Goal: Task Accomplishment & Management: Use online tool/utility

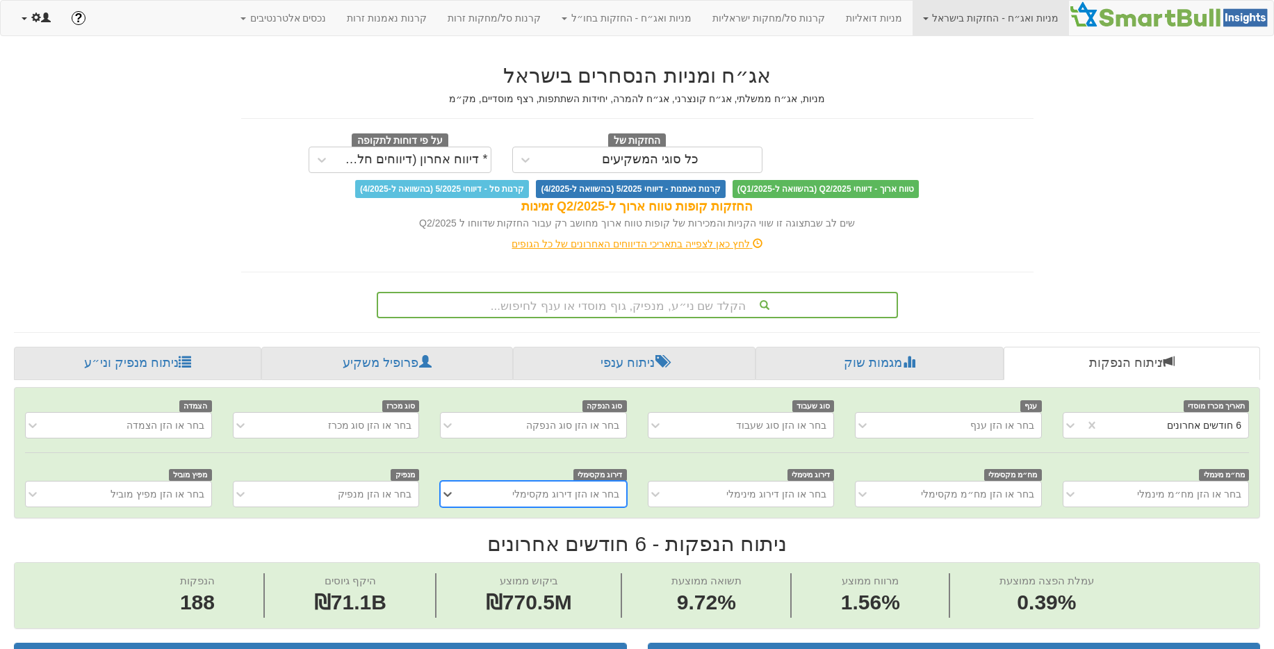
click at [24, 18] on span at bounding box center [25, 18] width 6 height 3
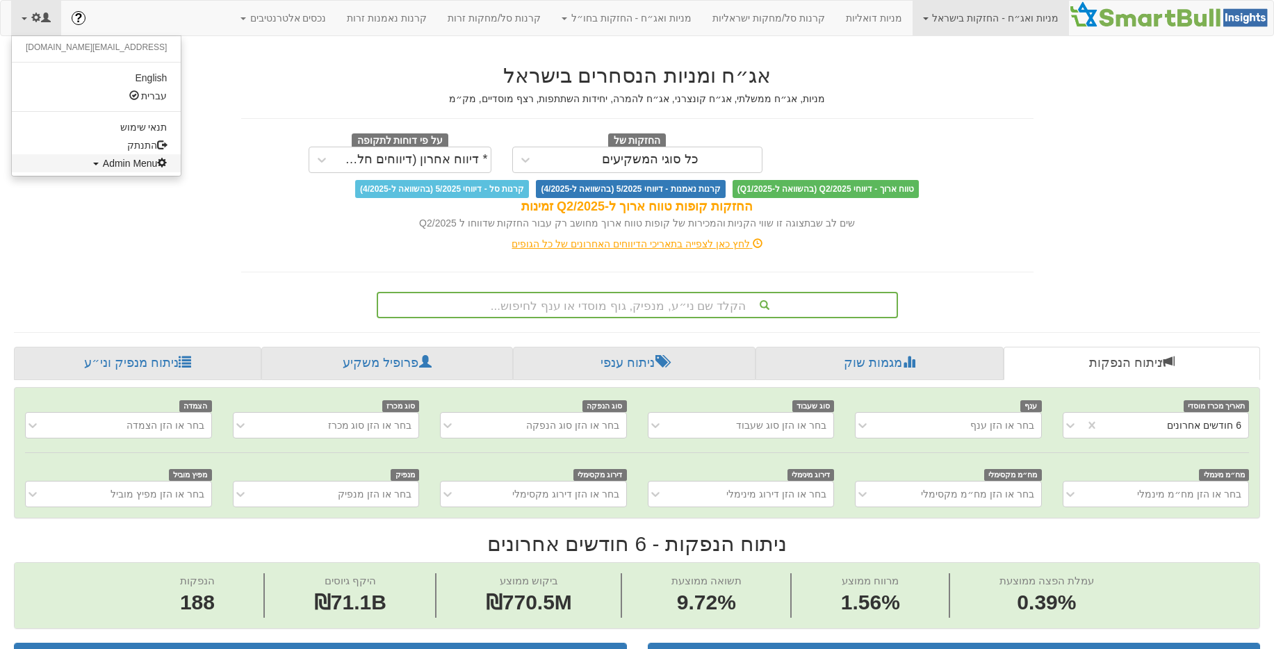
click at [103, 161] on span "Admin Menu" at bounding box center [135, 163] width 65 height 11
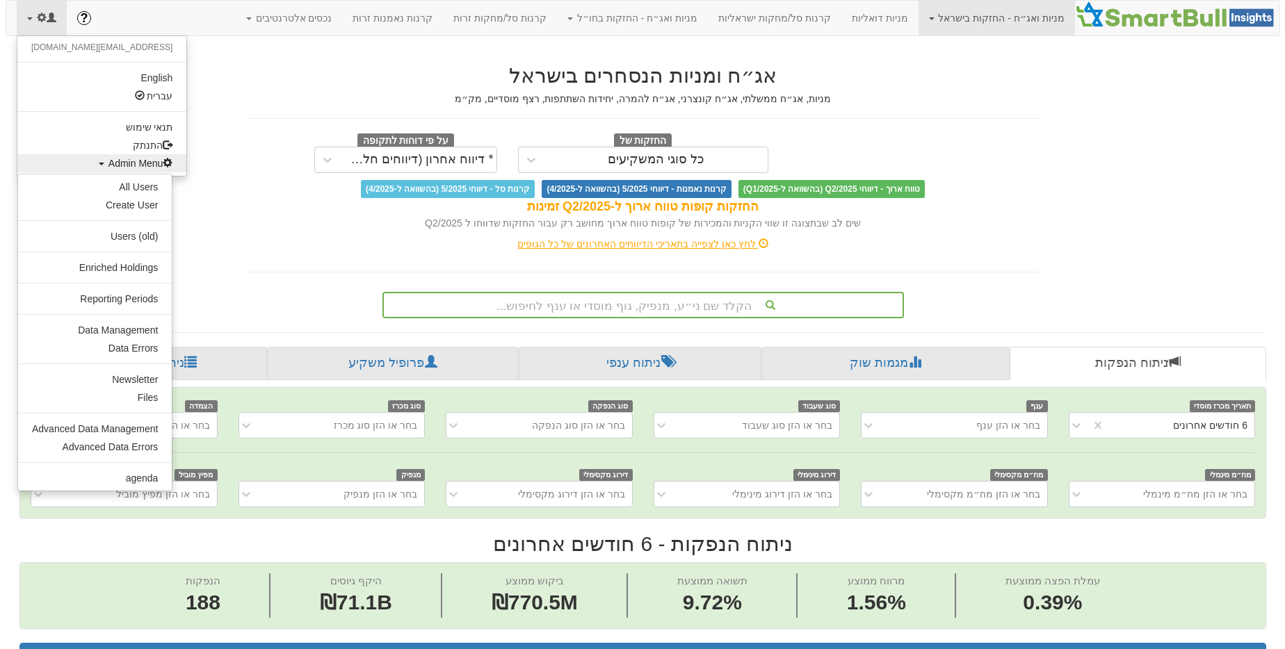
scroll to position [0, 2584]
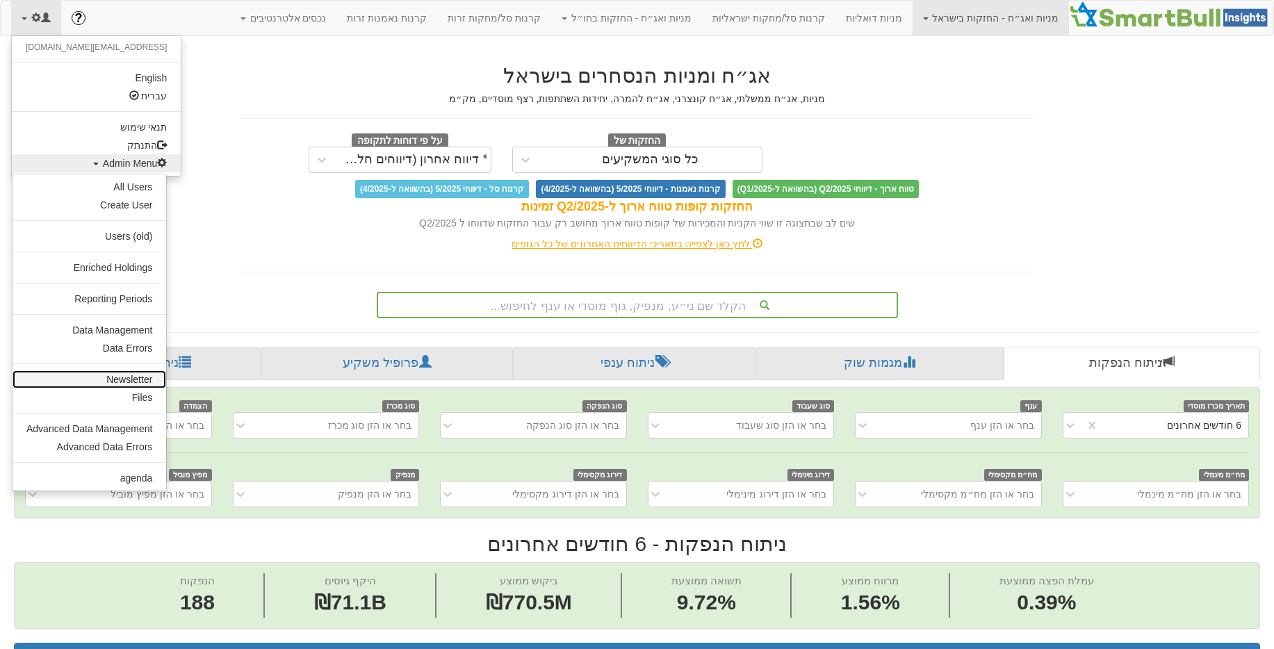
click at [125, 377] on link "Newsletter" at bounding box center [90, 380] width 154 height 18
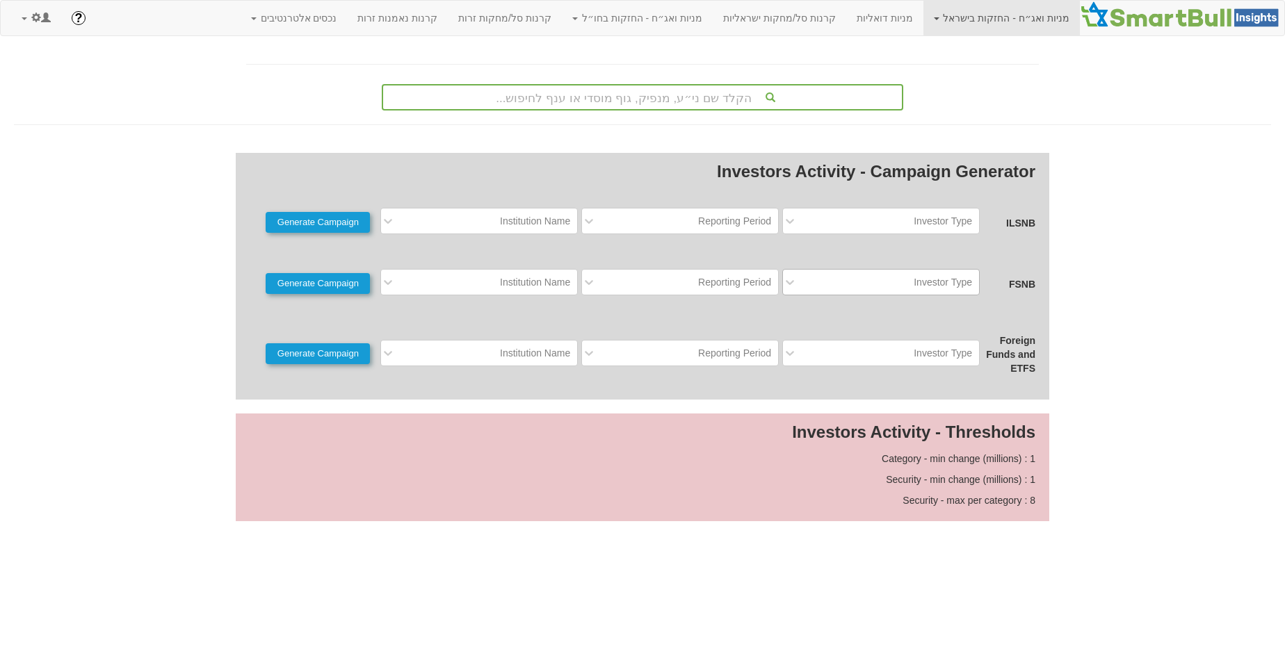
click at [816, 279] on div "Investor Type" at bounding box center [891, 282] width 175 height 22
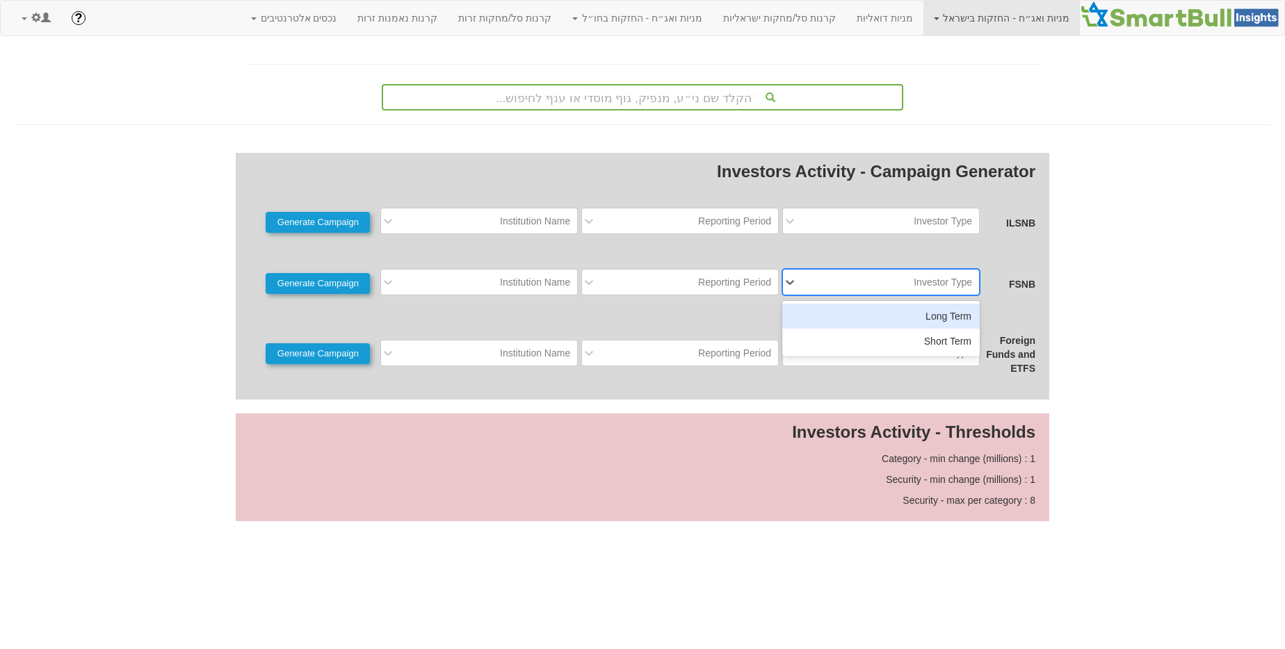
click at [828, 312] on div "Long Term" at bounding box center [880, 316] width 197 height 25
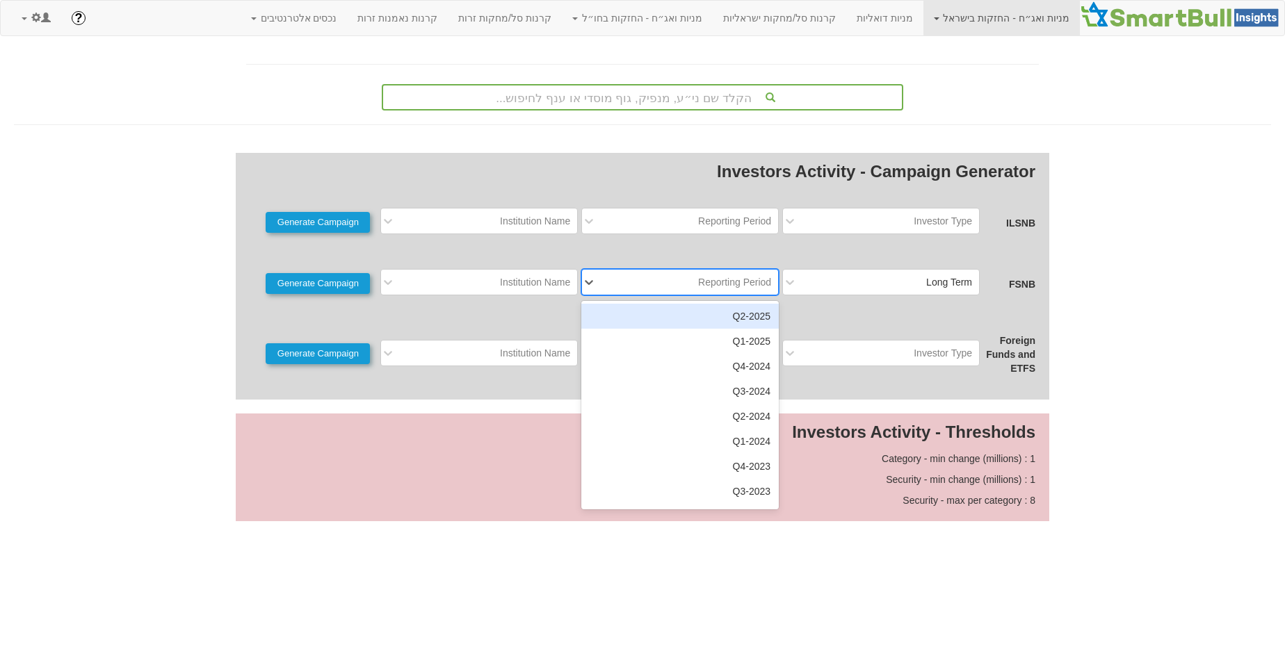
click at [705, 276] on div "Reporting Period" at bounding box center [734, 282] width 73 height 14
click at [696, 327] on div "2025-Q2" at bounding box center [679, 316] width 197 height 25
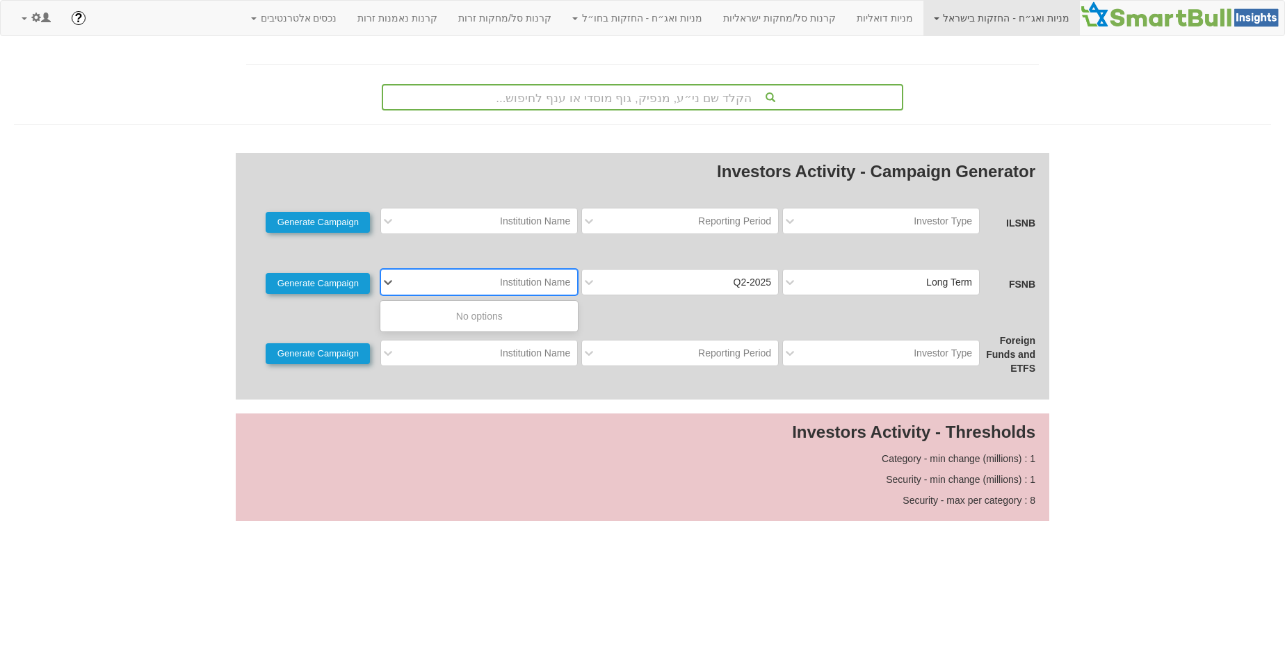
click at [515, 291] on div "Institution Name" at bounding box center [490, 282] width 175 height 22
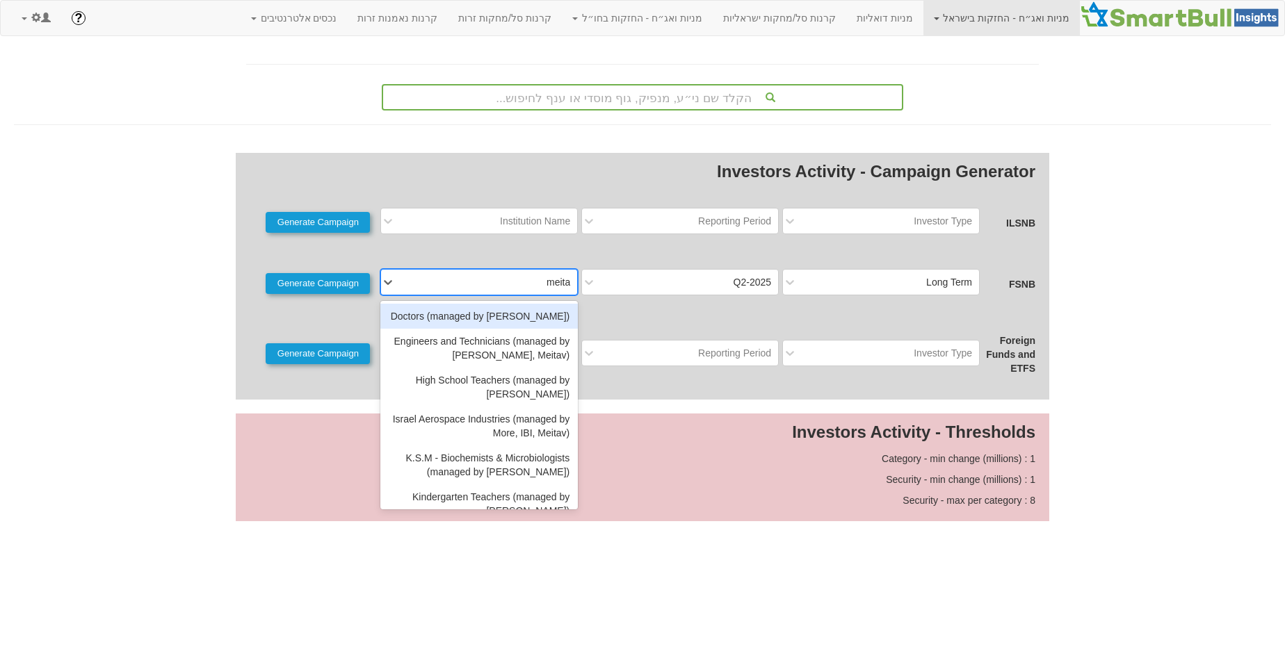
type input "meitav"
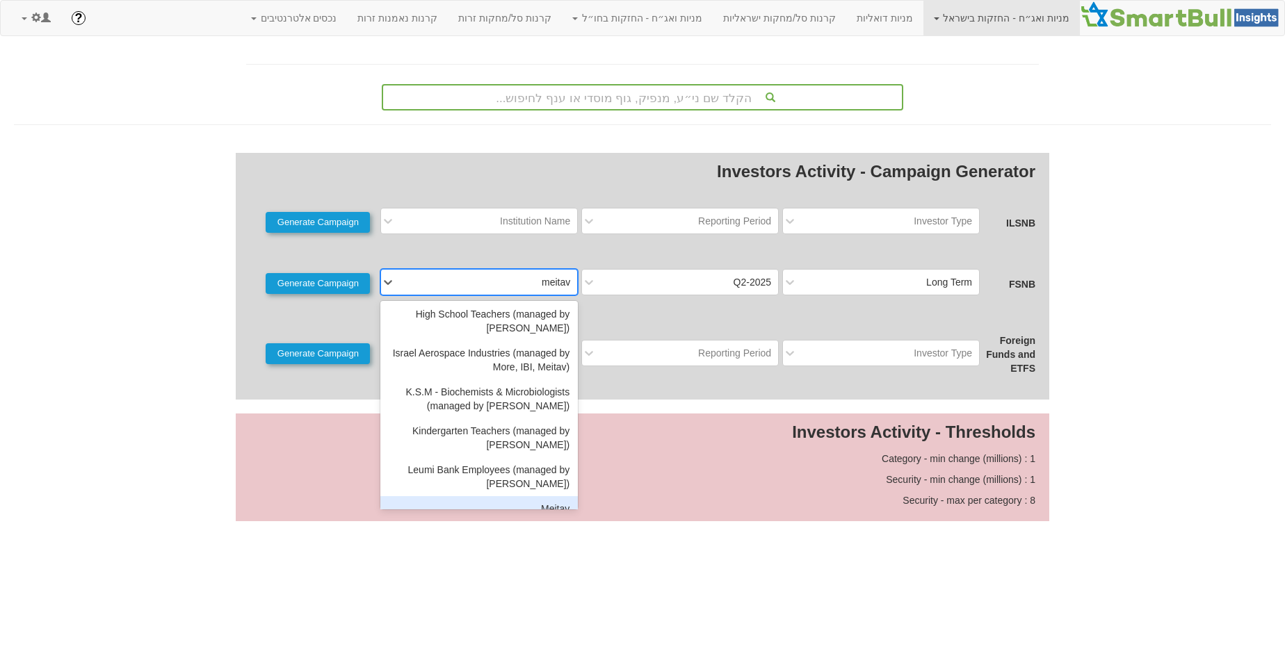
scroll to position [86, 0]
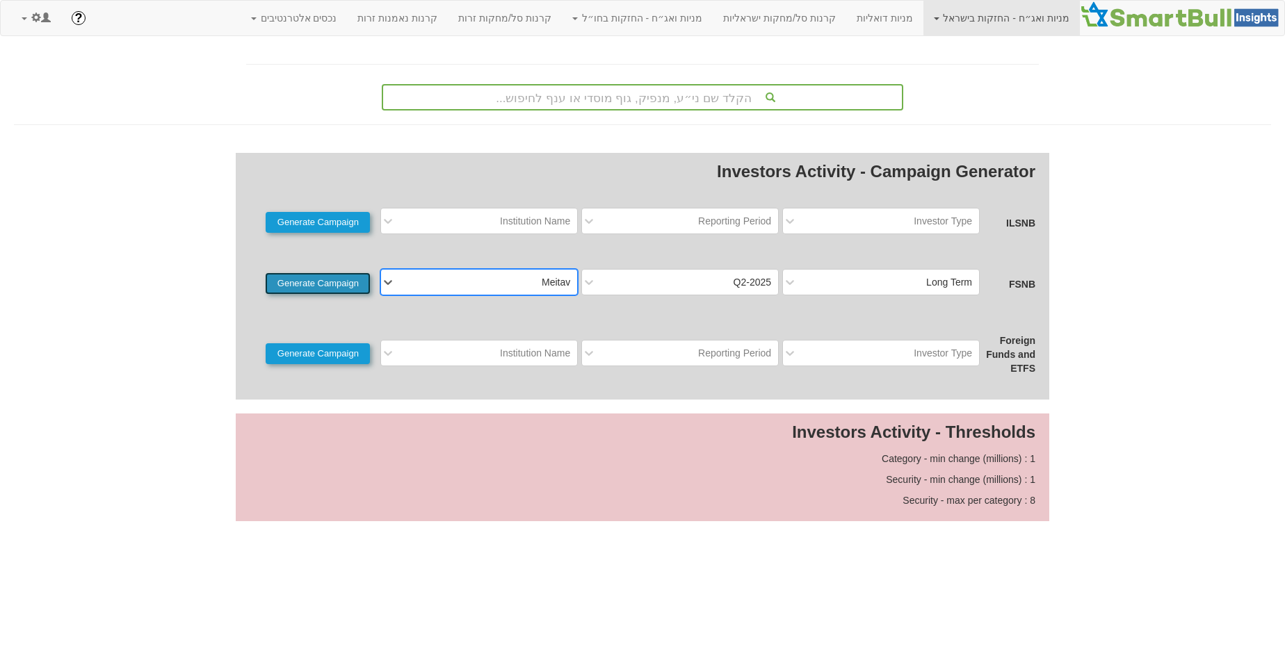
click at [302, 288] on button "Generate Campaign" at bounding box center [318, 283] width 104 height 21
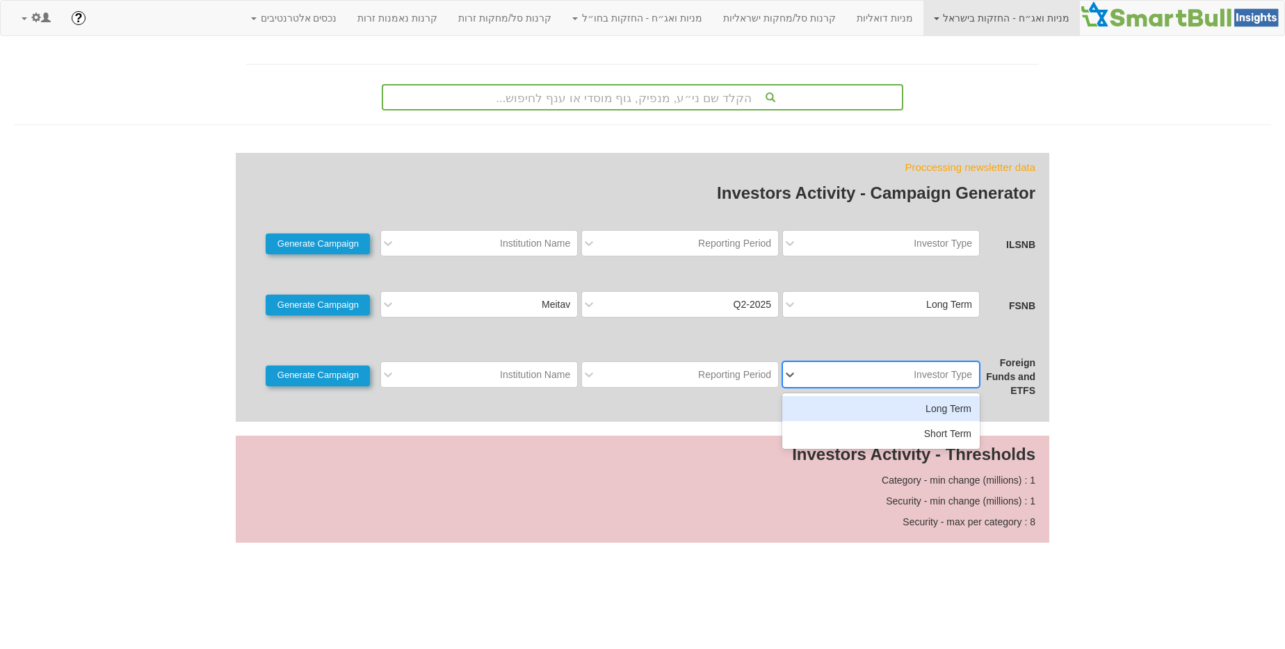
click at [910, 375] on div "Investor Type" at bounding box center [891, 375] width 175 height 22
click at [932, 411] on div "Long Term" at bounding box center [880, 408] width 197 height 25
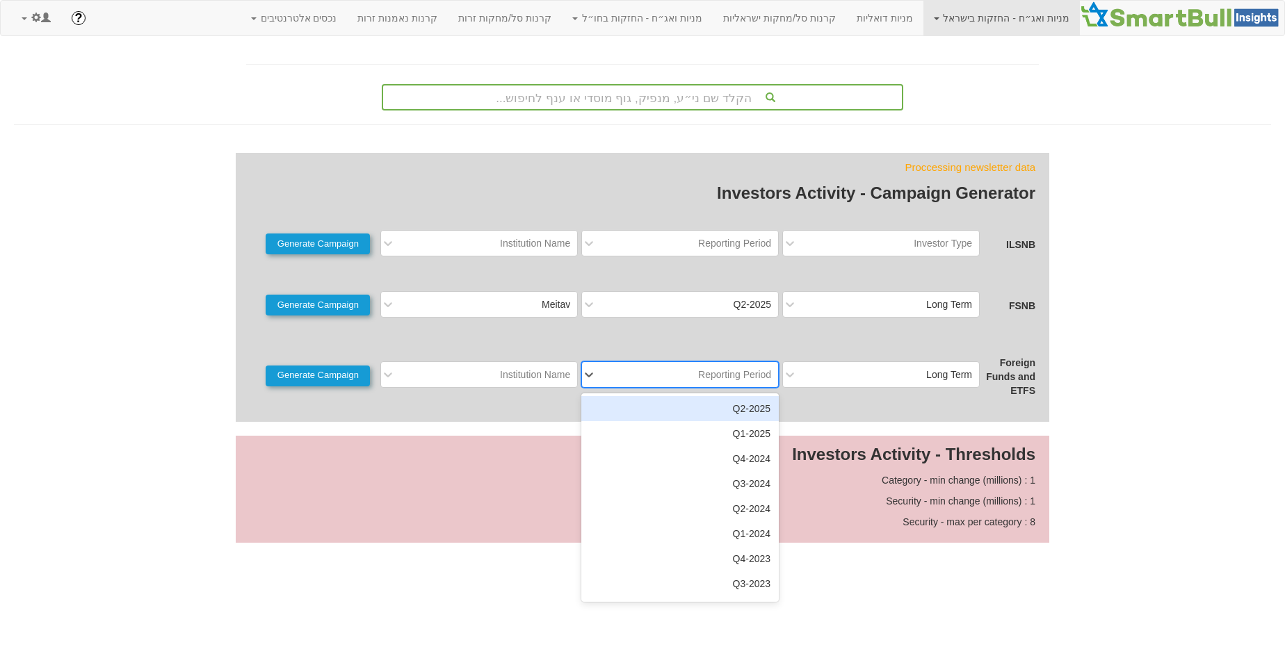
click at [742, 378] on div "Reporting Period" at bounding box center [734, 375] width 73 height 14
click at [713, 407] on div "2025-Q2" at bounding box center [679, 408] width 197 height 25
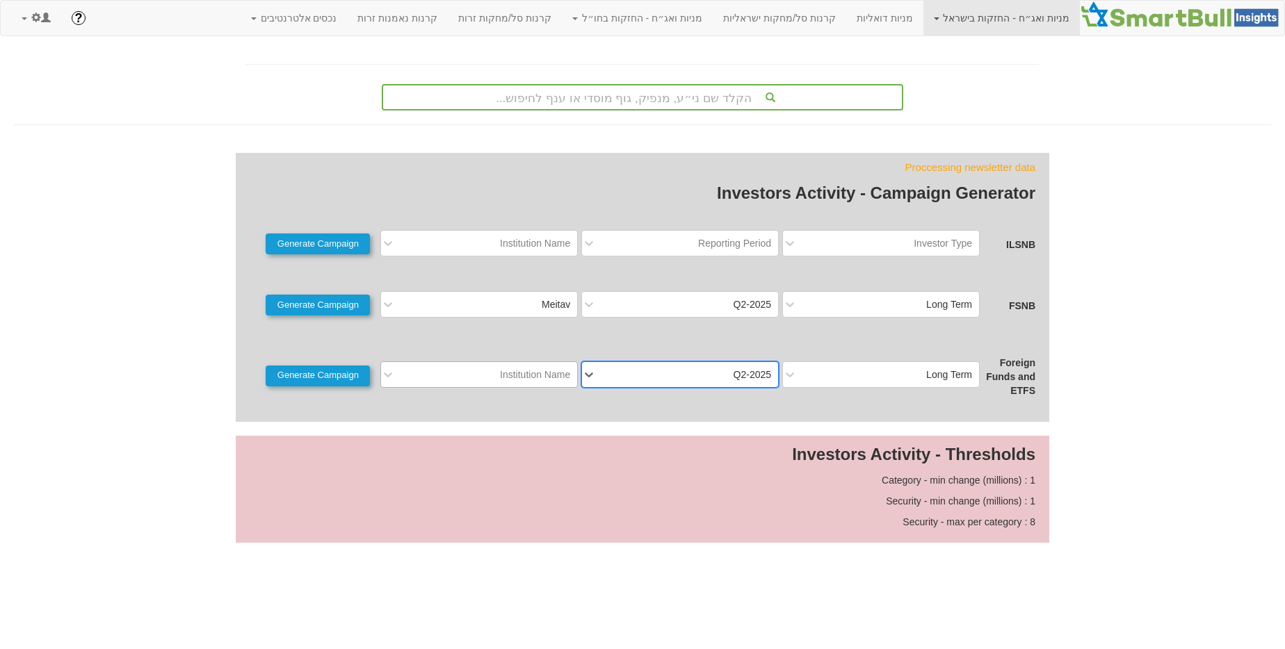
click at [543, 379] on div "Institution Name" at bounding box center [535, 375] width 70 height 14
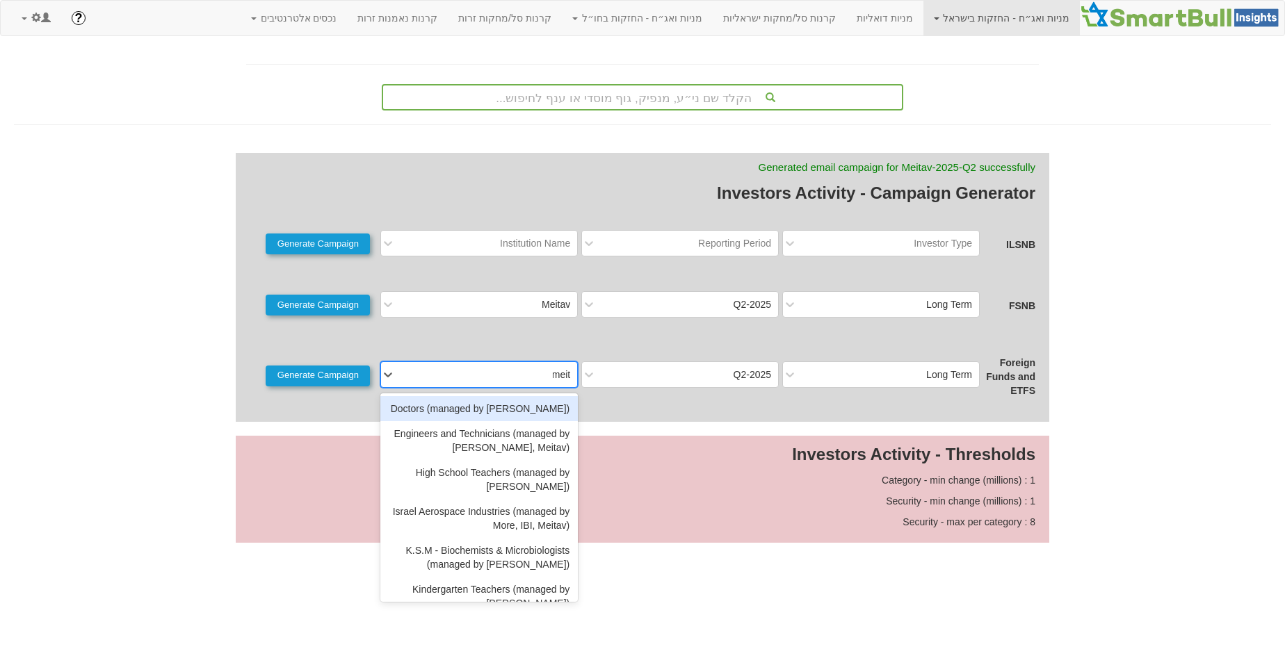
type input "meita"
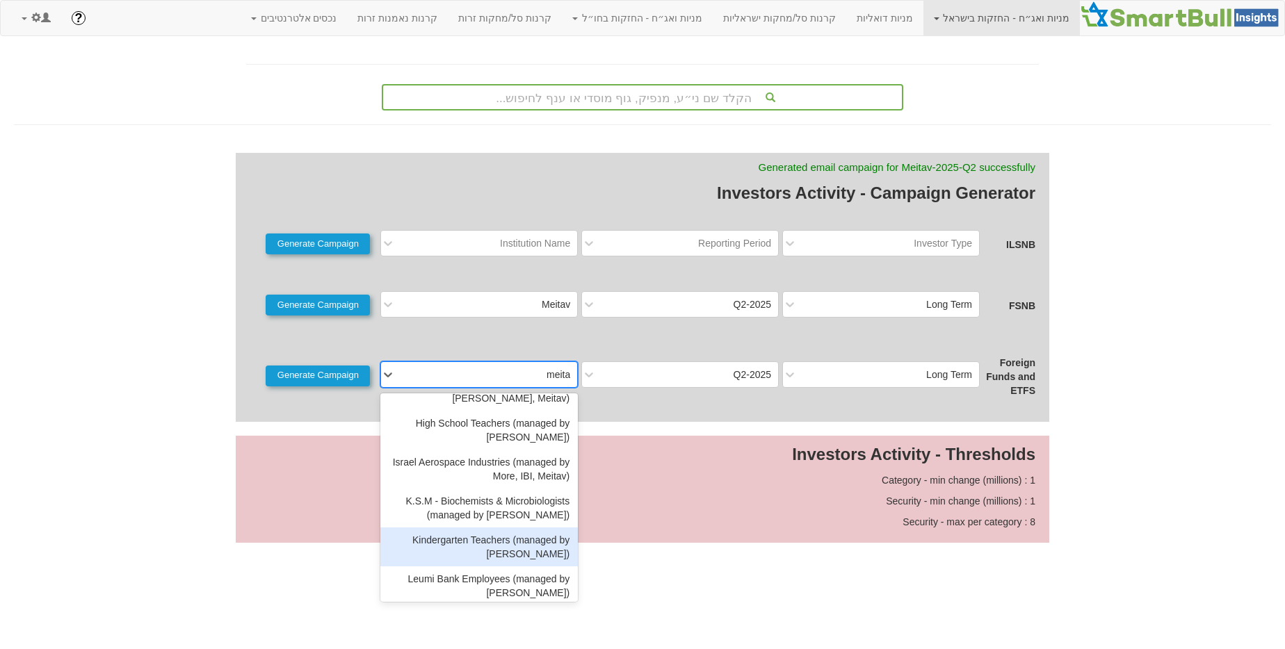
scroll to position [192, 0]
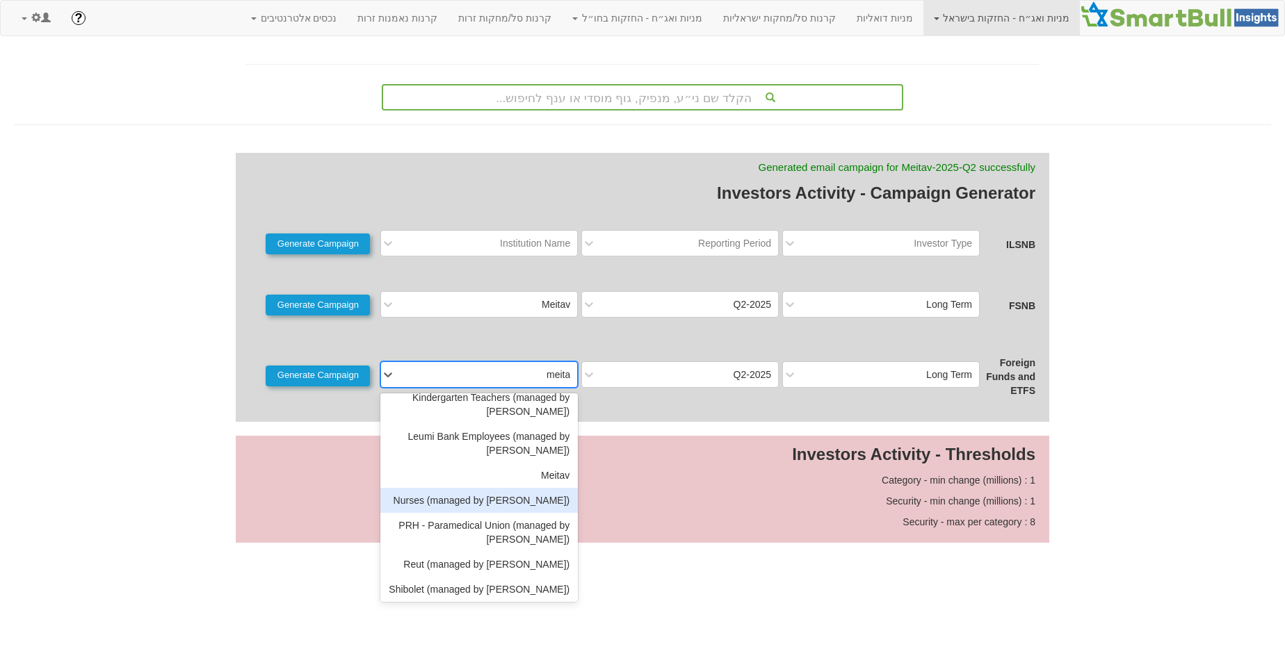
click at [553, 479] on div "Meitav" at bounding box center [478, 475] width 197 height 25
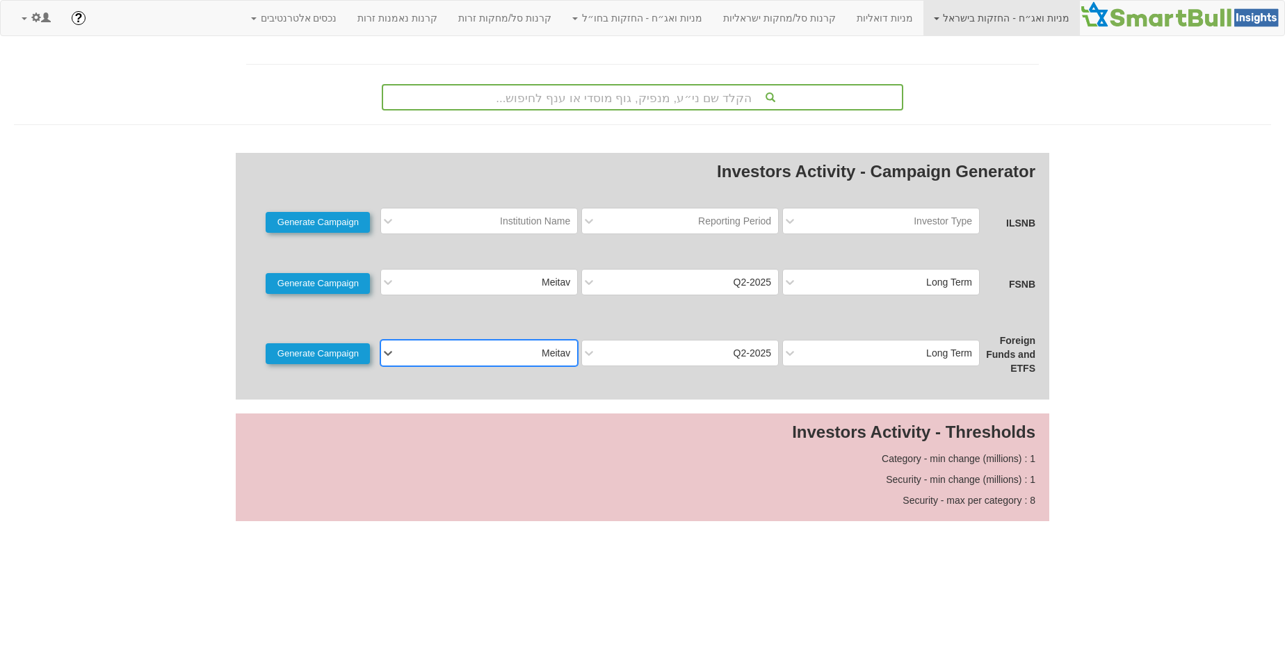
click at [343, 366] on div "Foreign Funds and ETFS Long Term 2025-Q2 option Meitav, selected. 0 results ava…" at bounding box center [643, 352] width 786 height 45
drag, startPoint x: 347, startPoint y: 359, endPoint x: 371, endPoint y: 317, distance: 48.9
click at [347, 359] on button "Generate Campaign" at bounding box center [318, 353] width 104 height 21
